Goal: Task Accomplishment & Management: Manage account settings

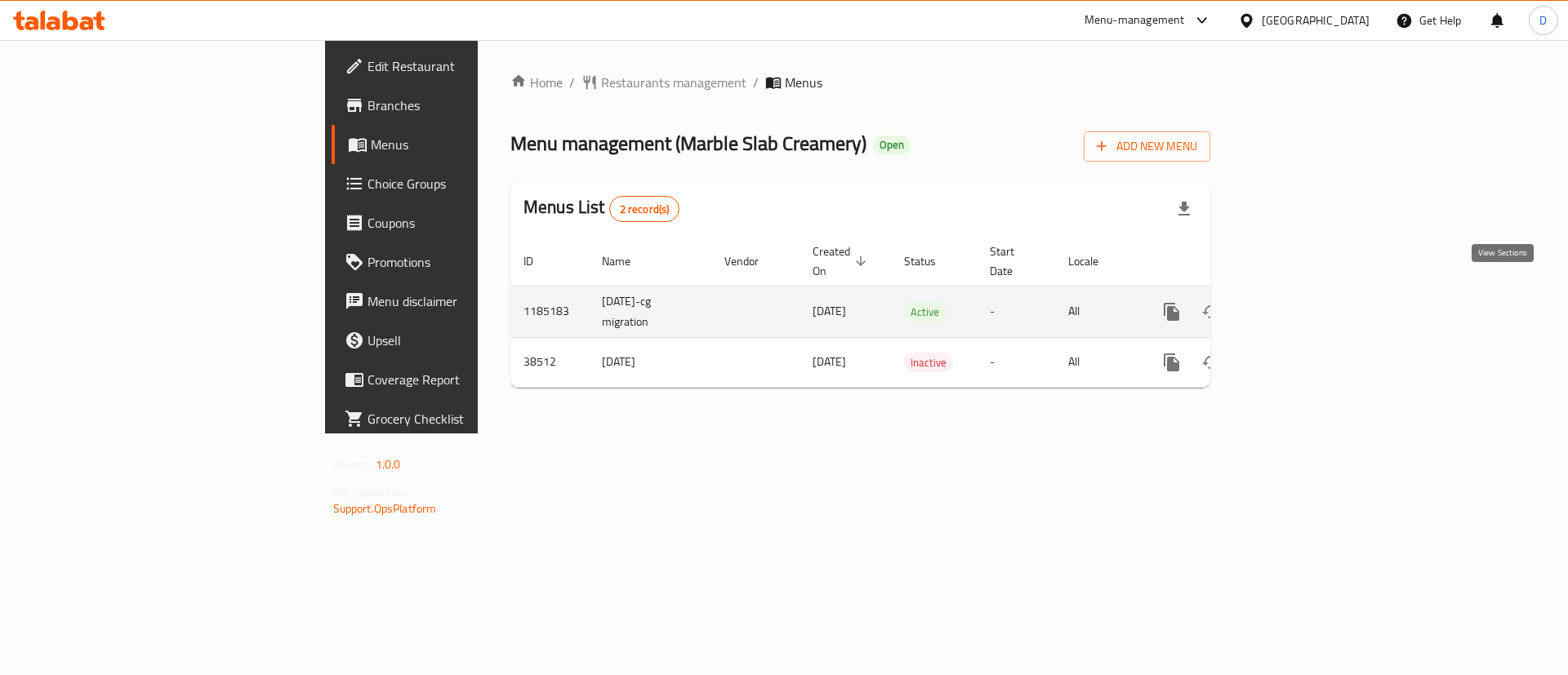
click at [1297, 304] on icon "enhanced table" at bounding box center [1289, 311] width 15 height 15
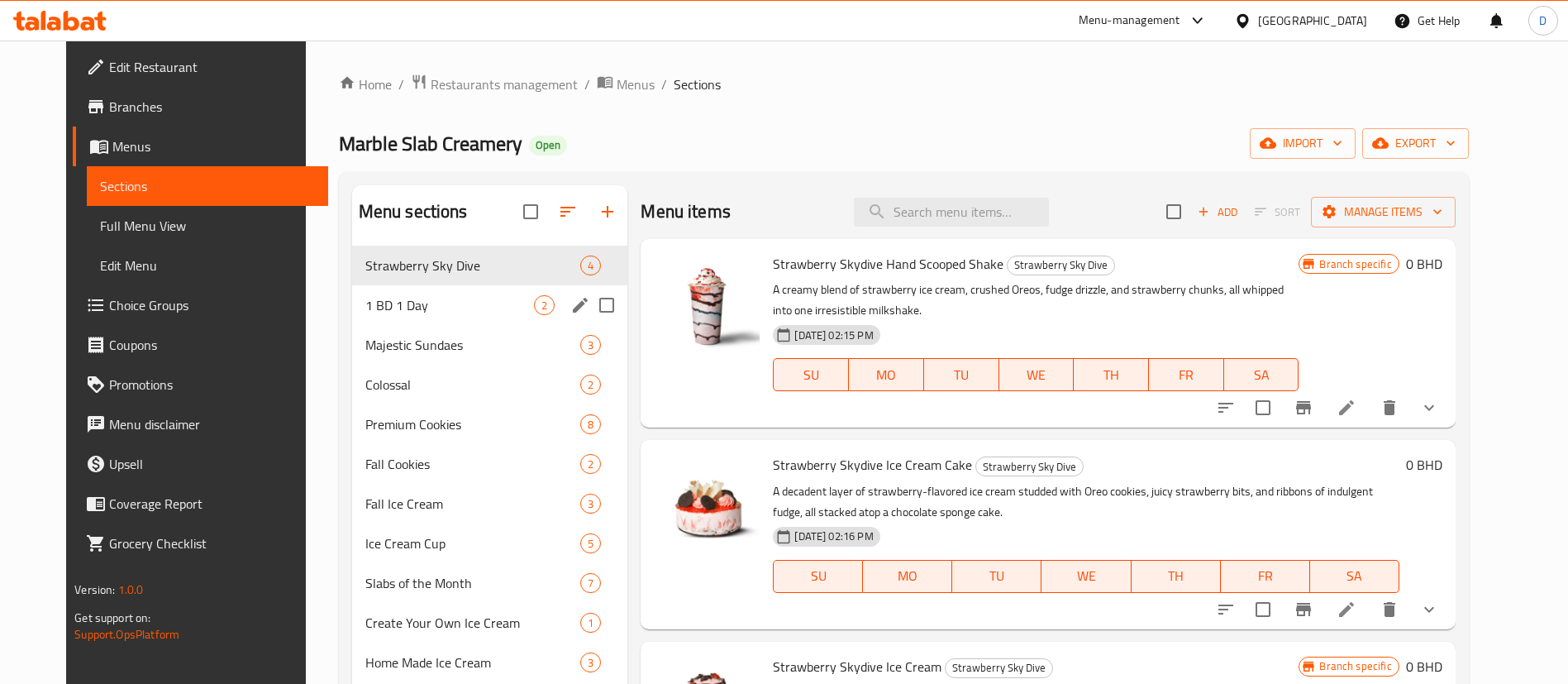
click at [438, 297] on span "1 BD 1 Day" at bounding box center [450, 305] width 169 height 19
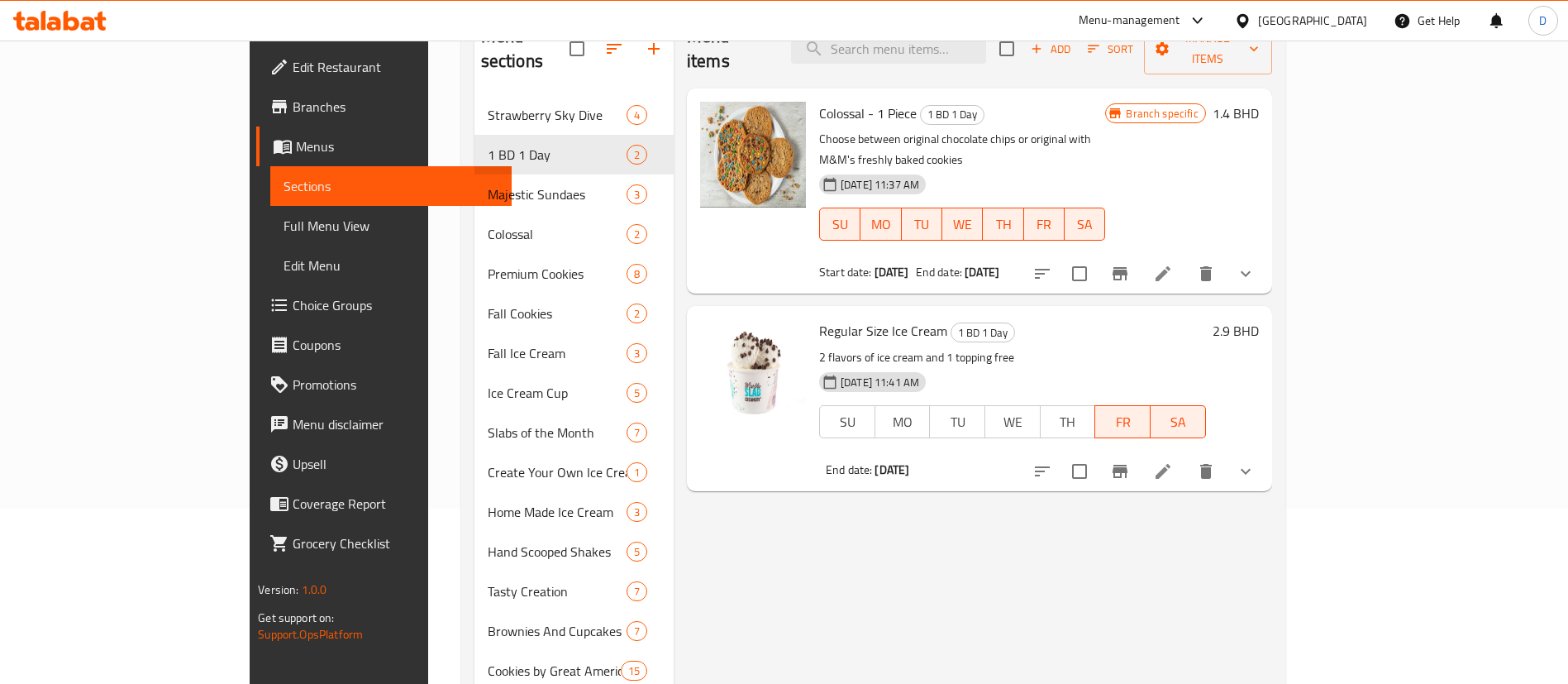
scroll to position [173, 0]
click at [1173, 464] on icon at bounding box center [1162, 473] width 19 height 19
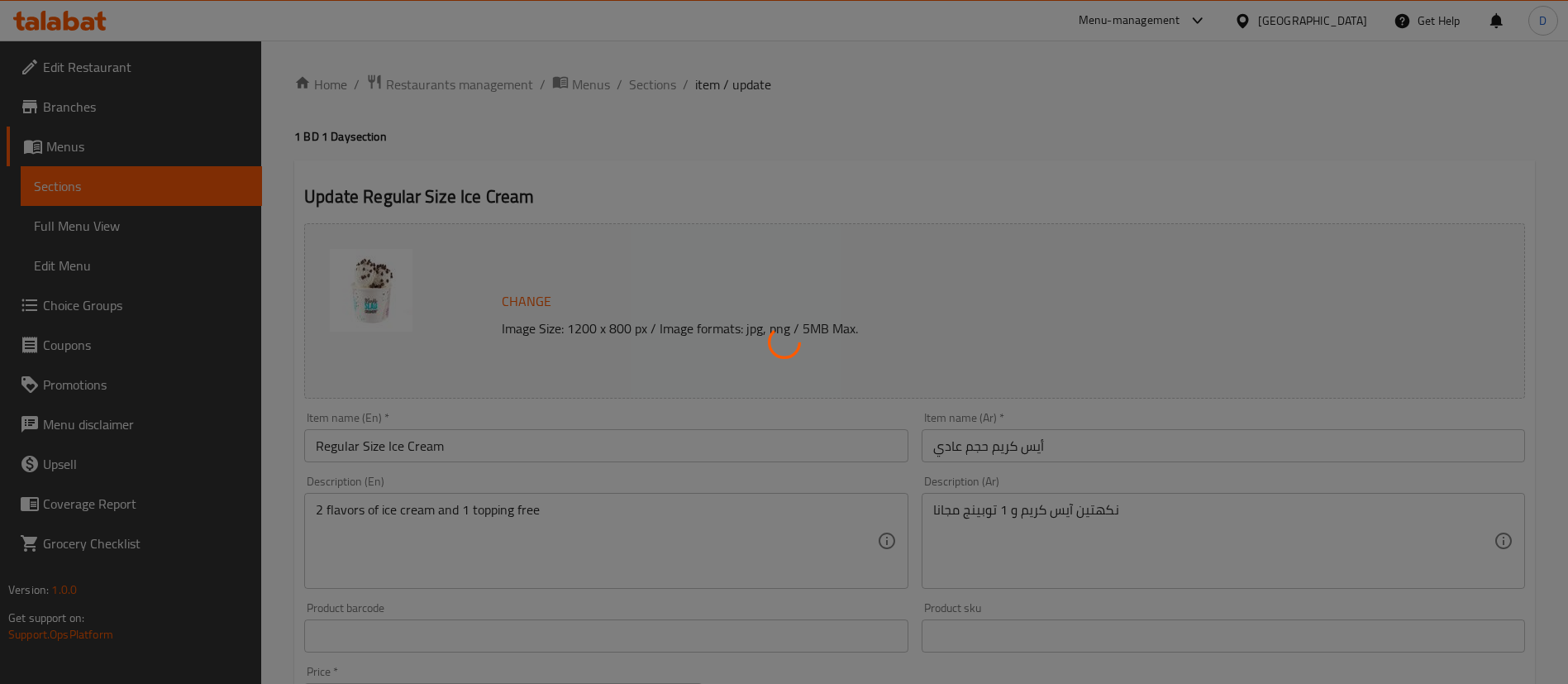
type input "إختيارك من النكهة الثانية:"
type input "2"
type input "إختيارك من الإضافة المجانية:"
type input "1"
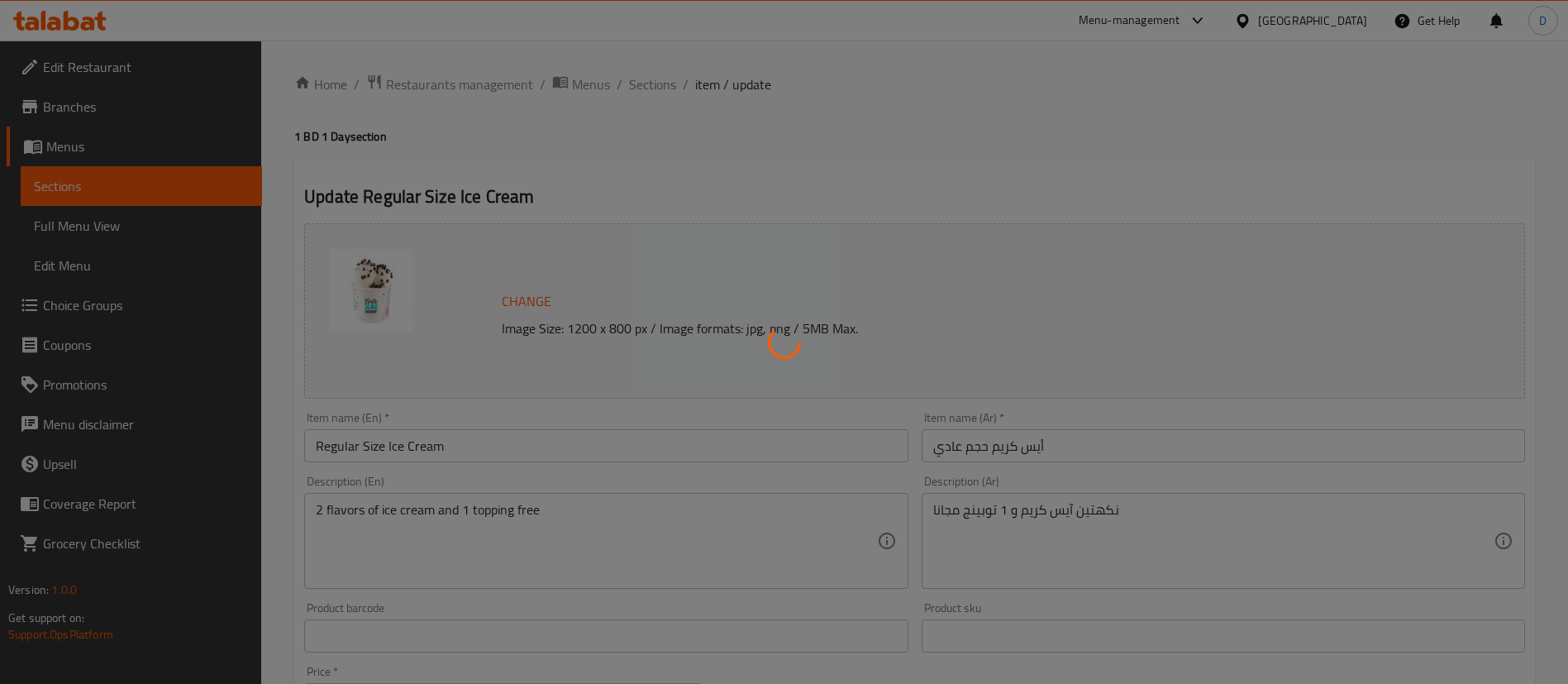
type input "1"
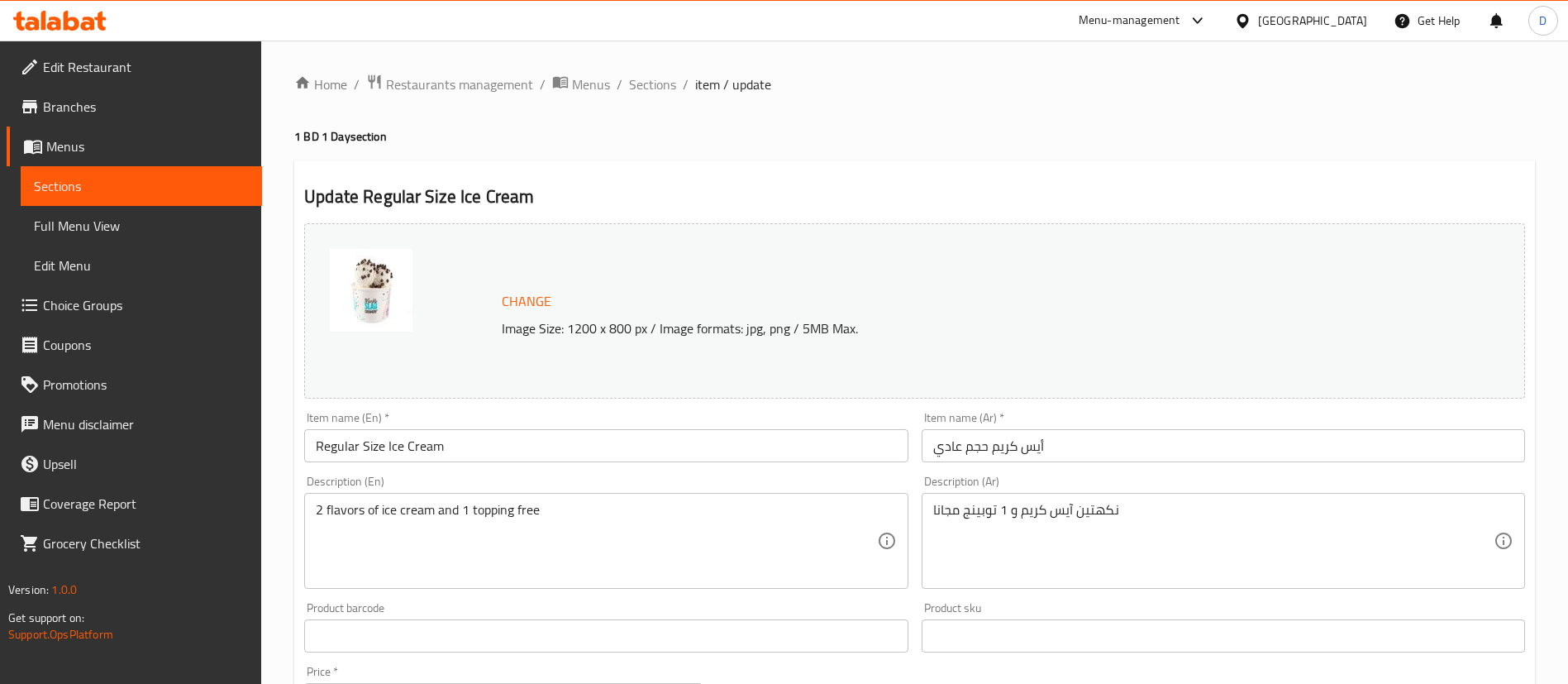
click at [105, 110] on span "Branches" at bounding box center [145, 106] width 205 height 19
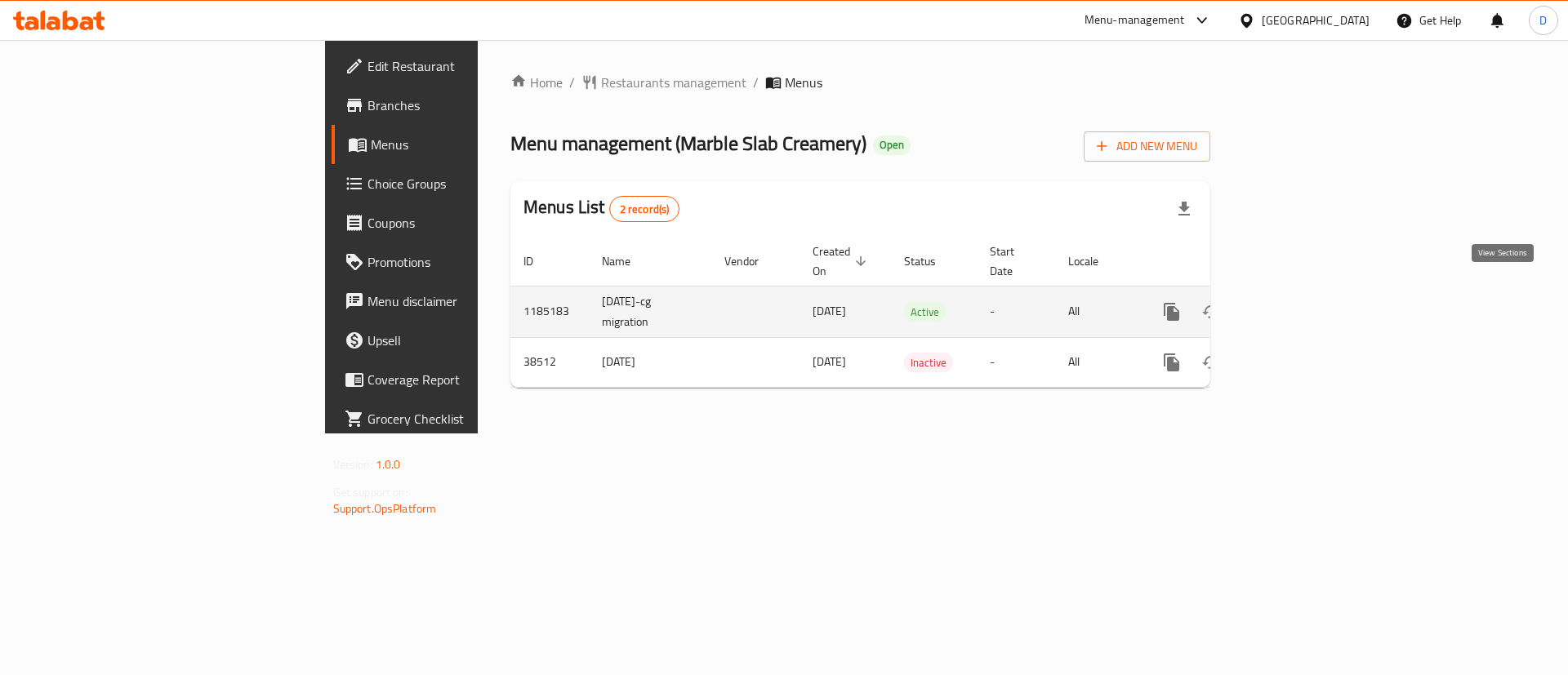
click at [1299, 302] on icon "enhanced table" at bounding box center [1288, 311] width 19 height 19
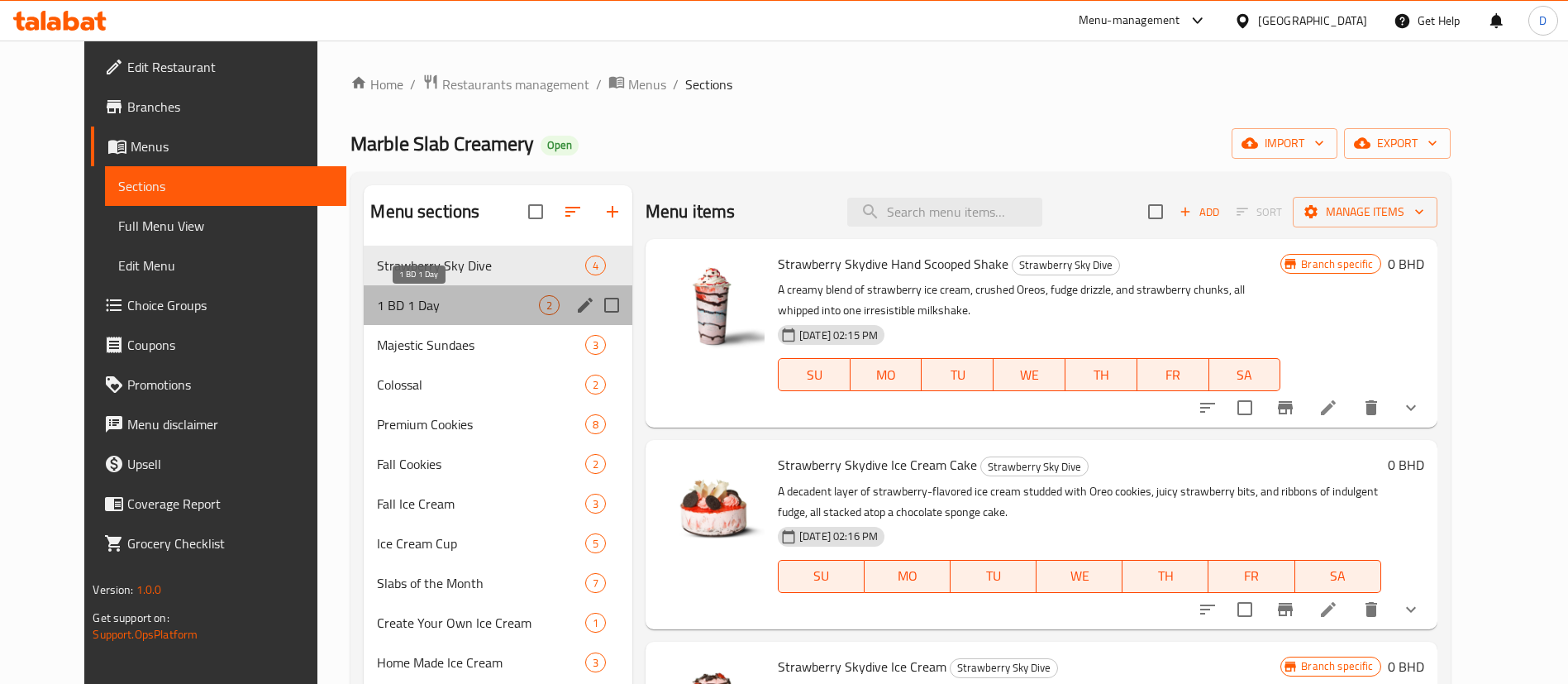
click at [436, 305] on span "1 BD 1 Day" at bounding box center [457, 305] width 161 height 19
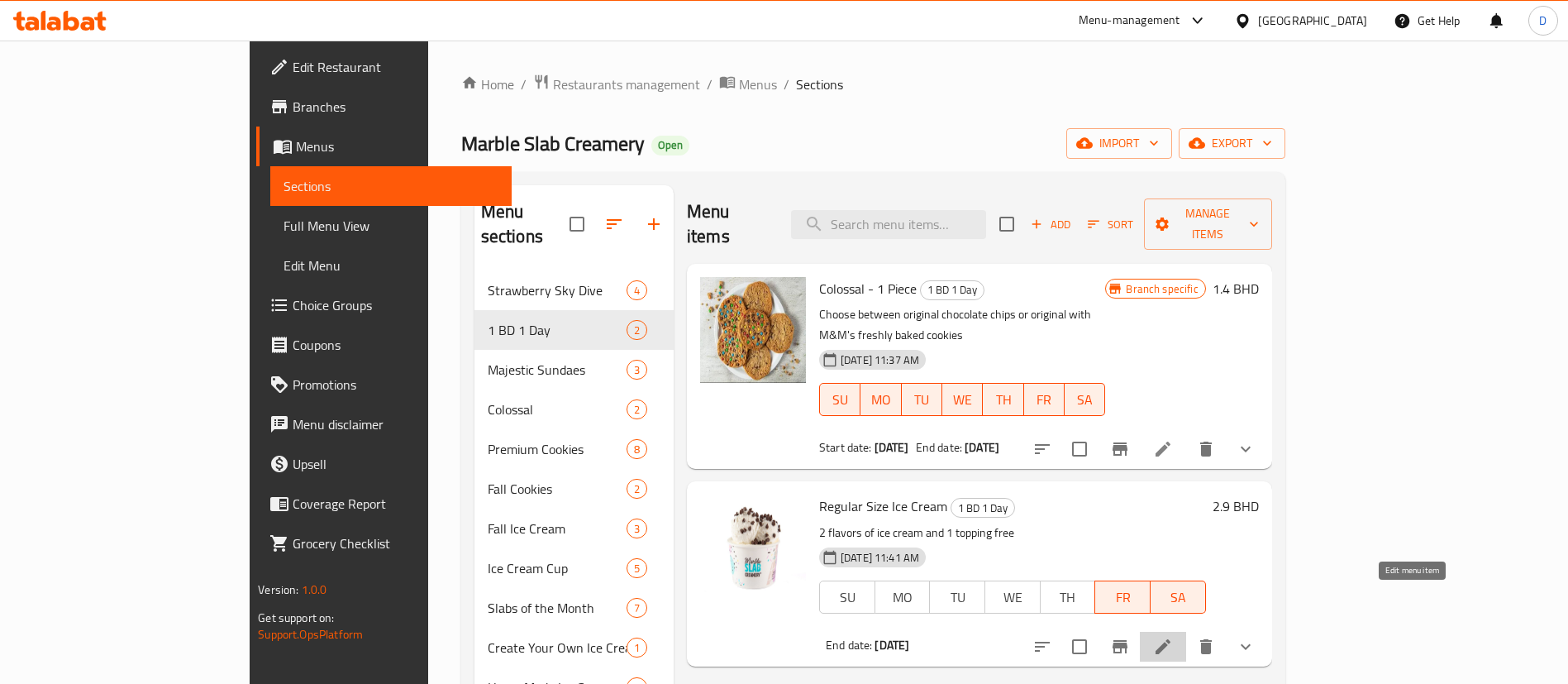
click at [1173, 637] on icon at bounding box center [1162, 646] width 19 height 19
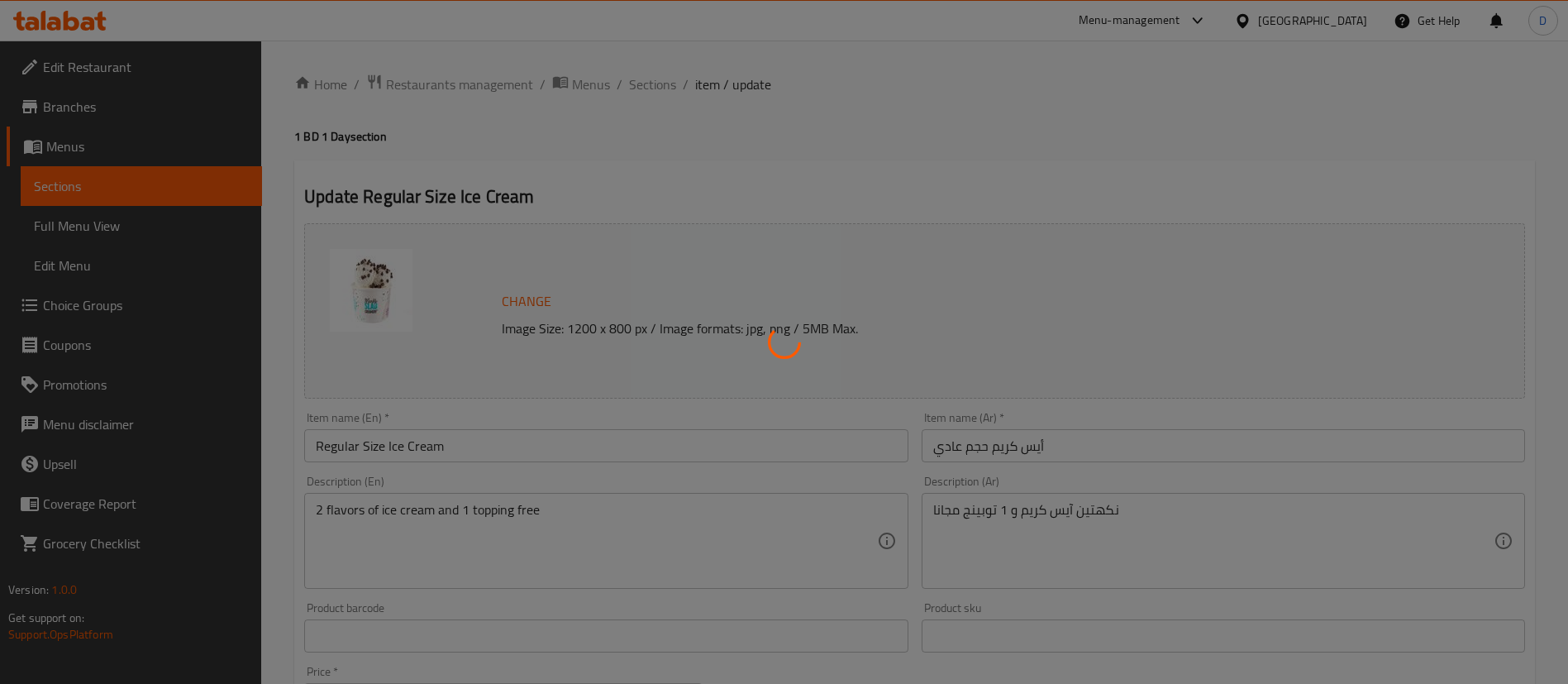
type input "إختيارك من النكهة الثانية:"
type input "2"
type input "إختيارك من الإضافة المجانية:"
type input "1"
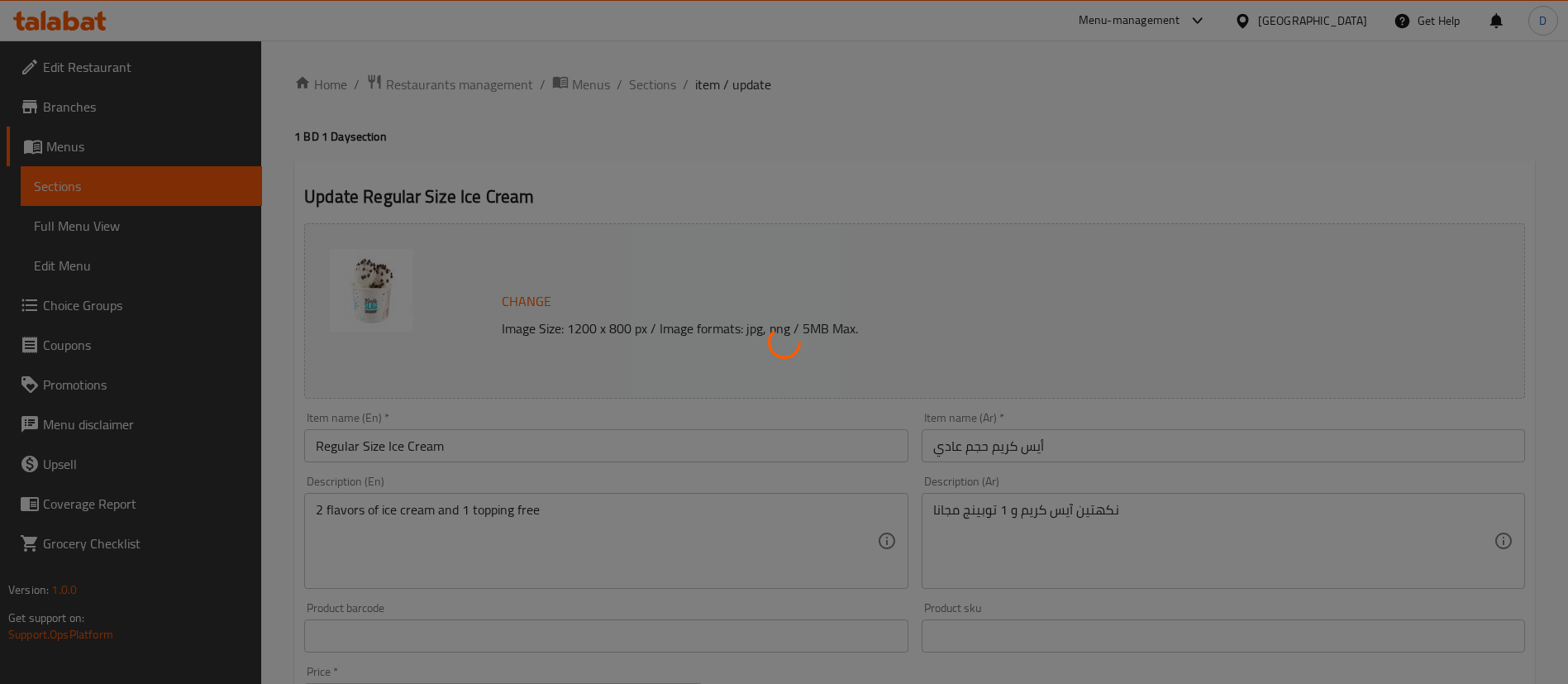
type input "1"
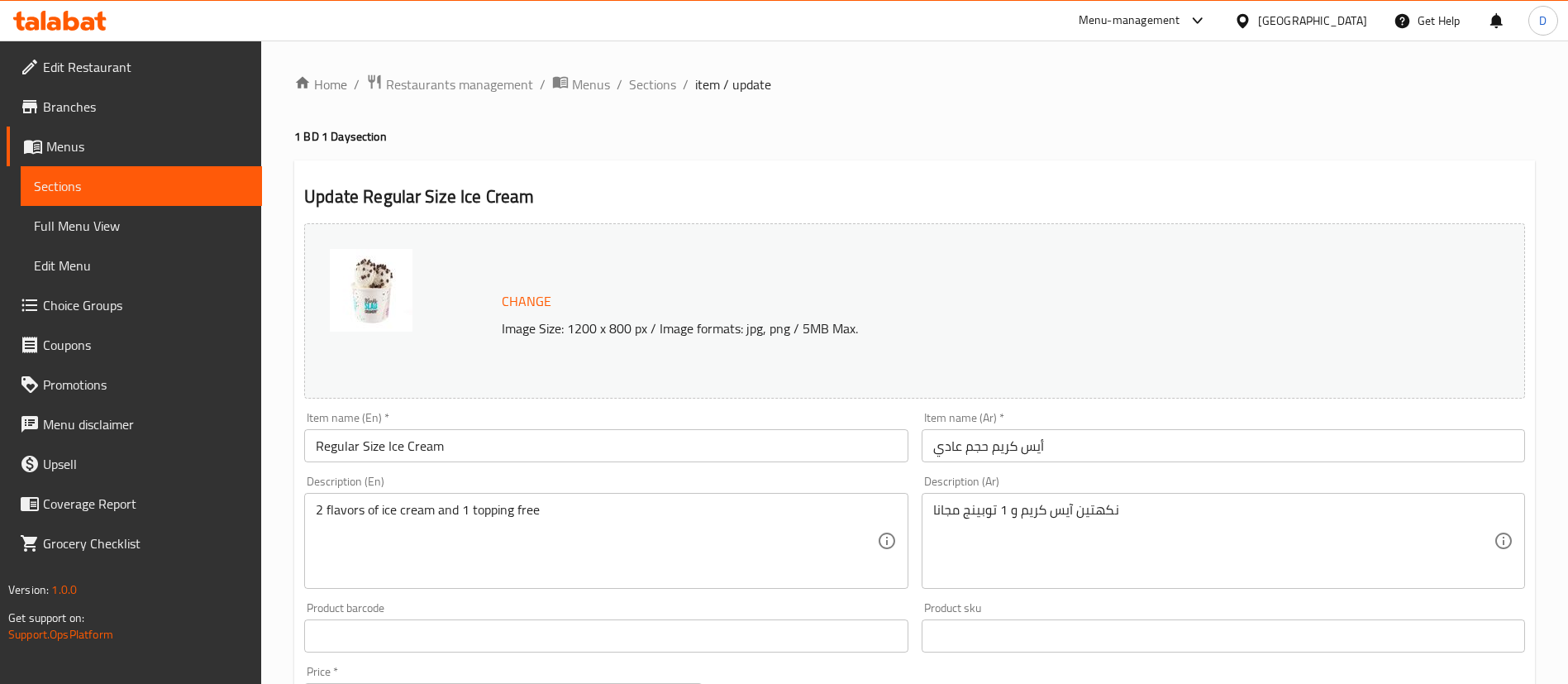
click at [625, 95] on div "Home / Restaurants management / Menus / Sections / item / update 1 BD 1 Day sec…" at bounding box center [914, 665] width 1241 height 1181
click at [636, 87] on span "Sections" at bounding box center [652, 83] width 47 height 19
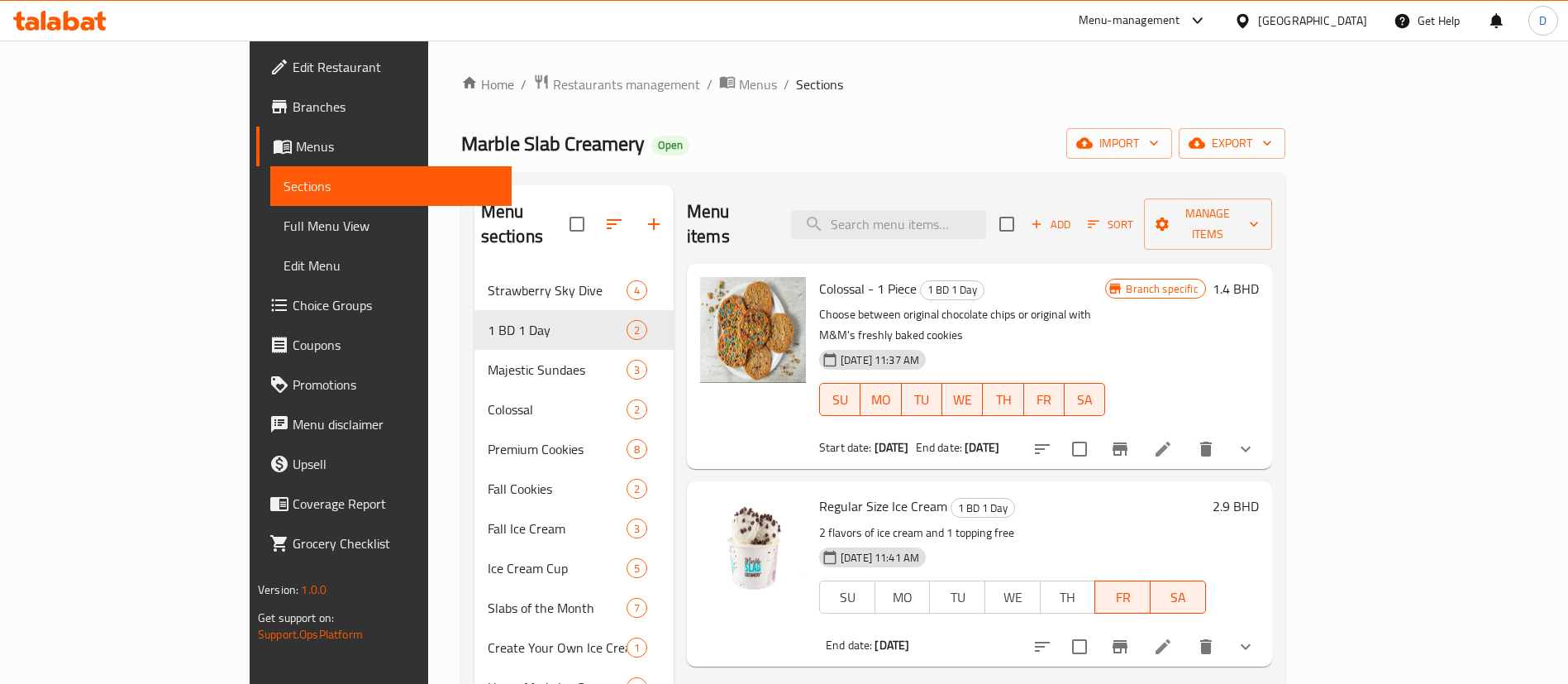
scroll to position [37, 0]
